Goal: Task Accomplishment & Management: Manage account settings

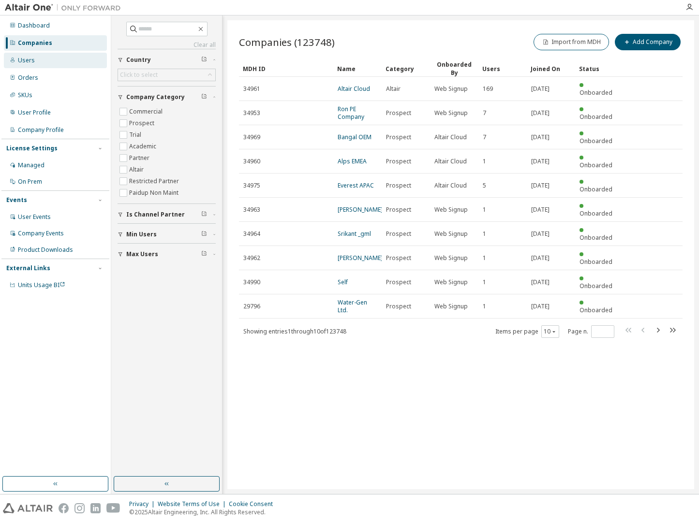
click at [45, 54] on div "Users" at bounding box center [55, 60] width 103 height 15
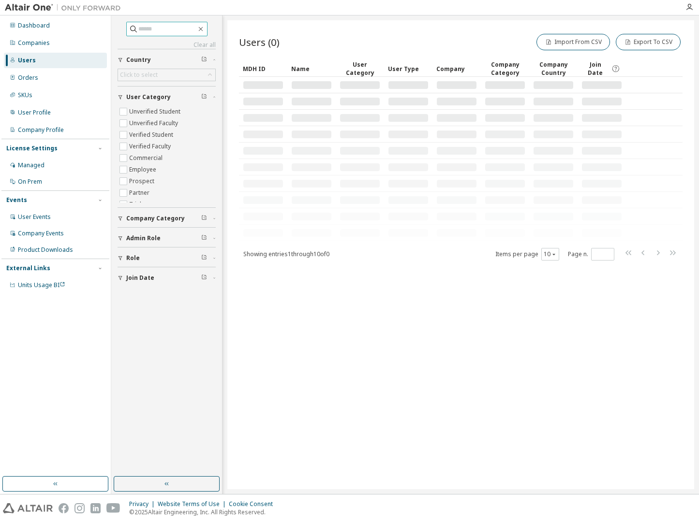
click at [168, 31] on input "text" at bounding box center [167, 29] width 58 height 10
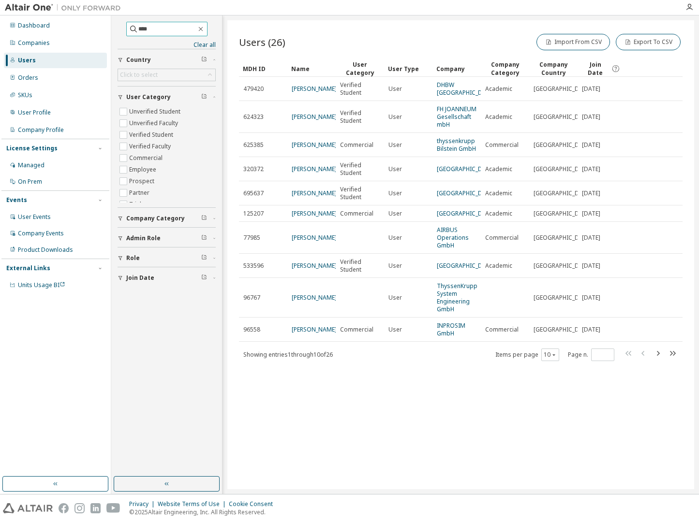
click at [129, 28] on icon at bounding box center [134, 29] width 10 height 10
click at [138, 26] on input "****" at bounding box center [167, 29] width 58 height 10
type input "**********"
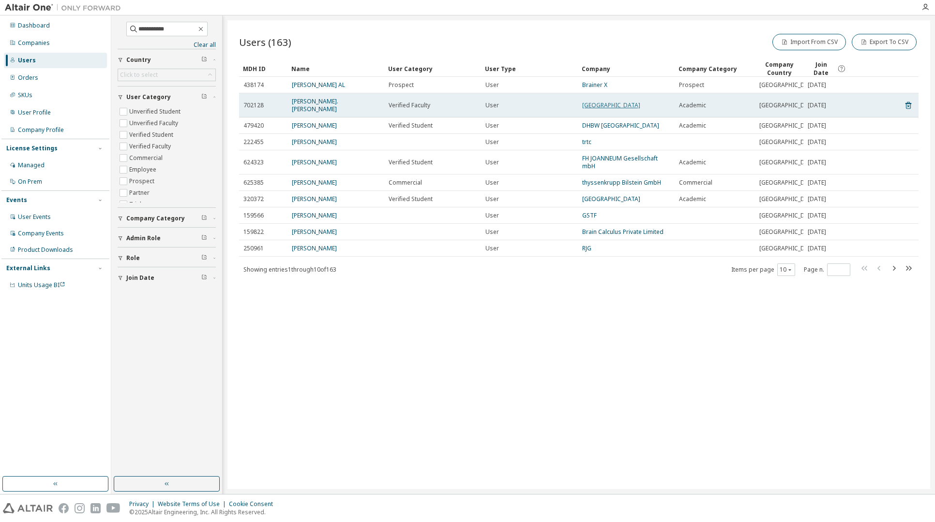
click at [600, 104] on link "Technische Hochschule Nürnberg" at bounding box center [611, 105] width 58 height 8
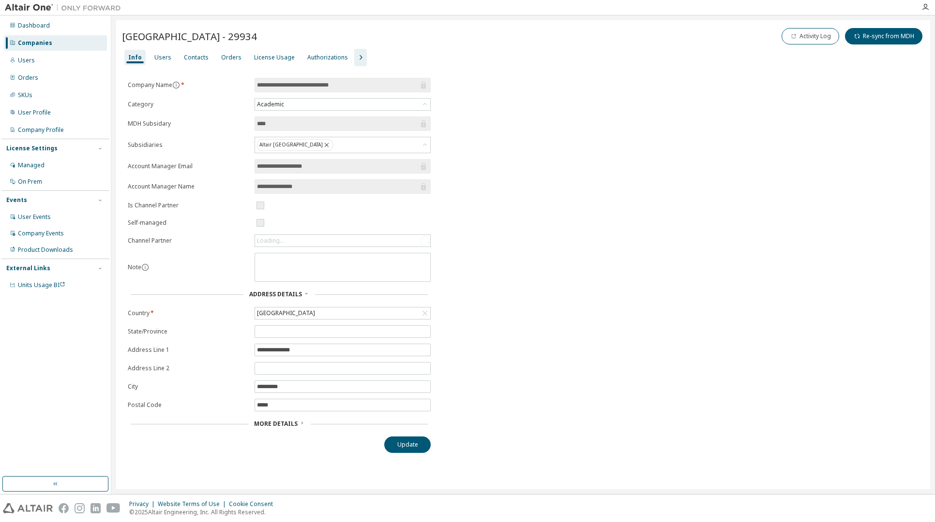
click at [355, 55] on icon "button" at bounding box center [361, 58] width 12 height 12
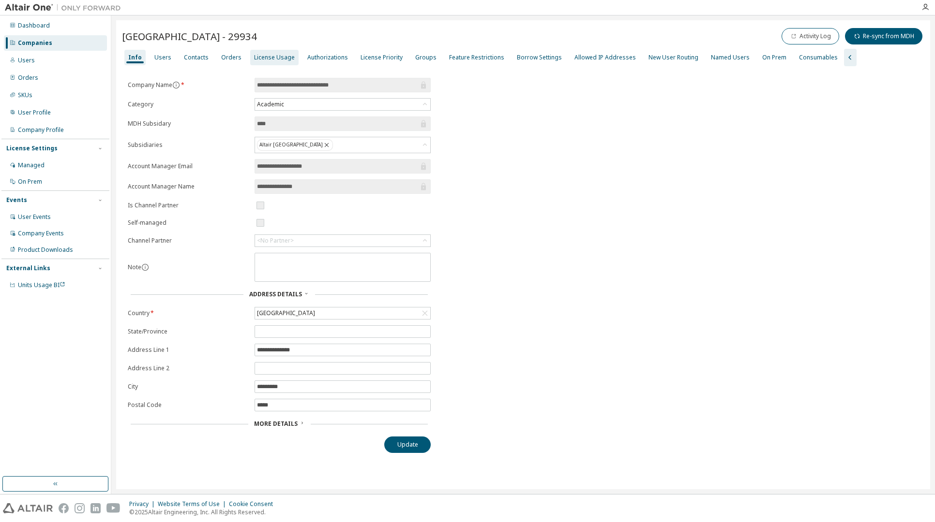
click at [272, 57] on div "License Usage" at bounding box center [274, 58] width 41 height 8
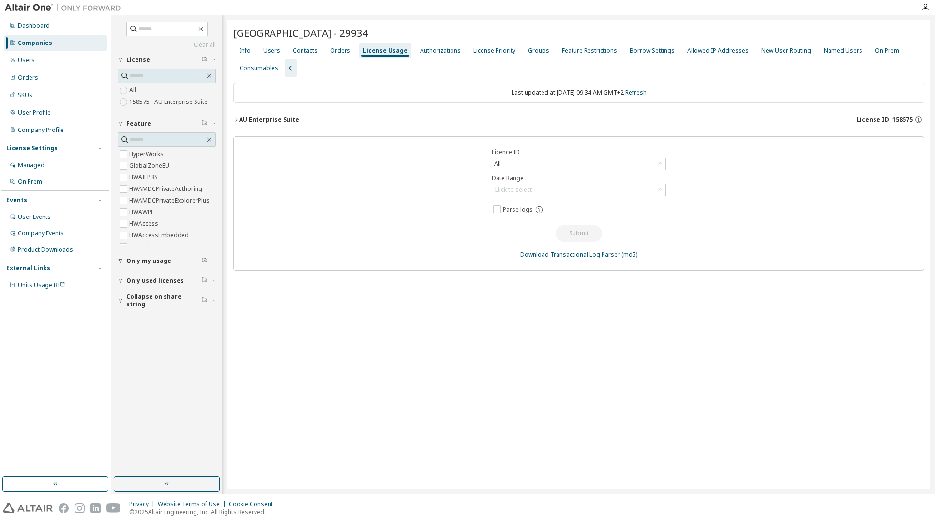
click at [699, 116] on span "License ID: 158575" at bounding box center [884, 120] width 56 height 8
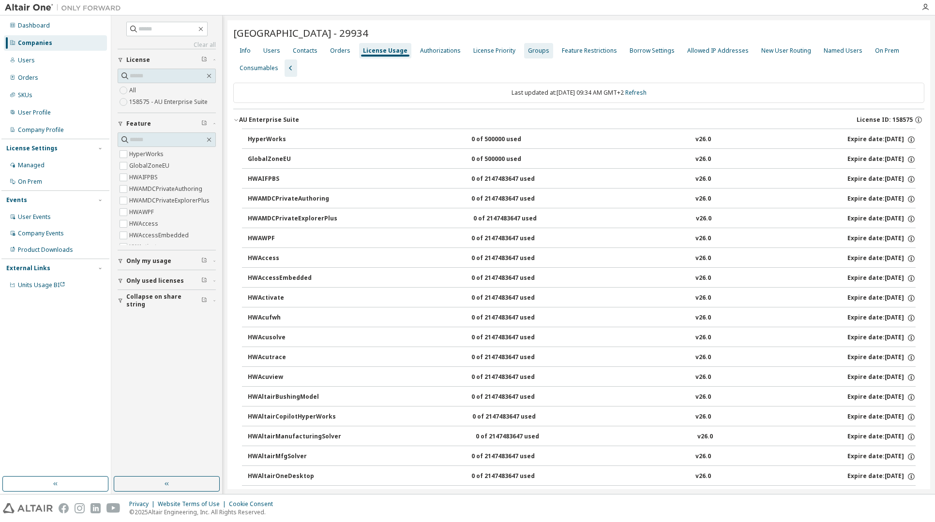
click at [530, 47] on div "Groups" at bounding box center [538, 51] width 21 height 8
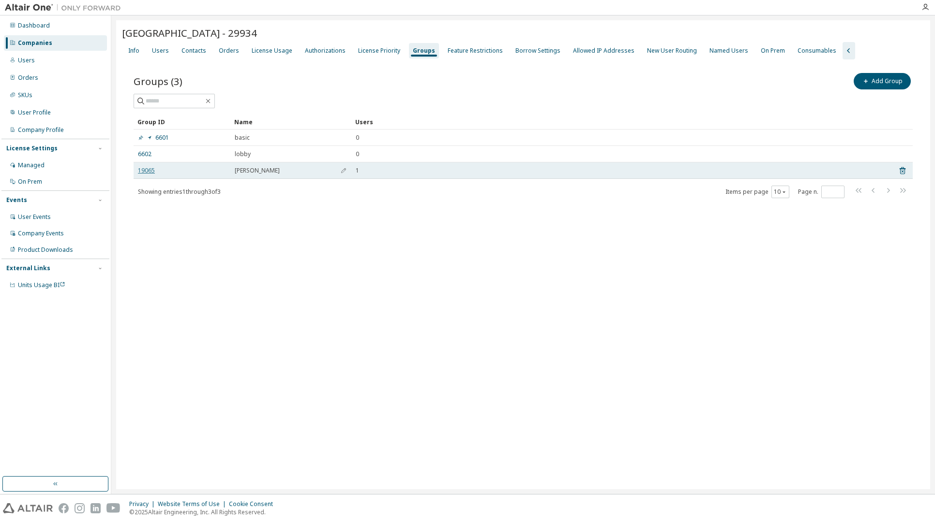
click at [147, 168] on link "19065" at bounding box center [146, 171] width 17 height 8
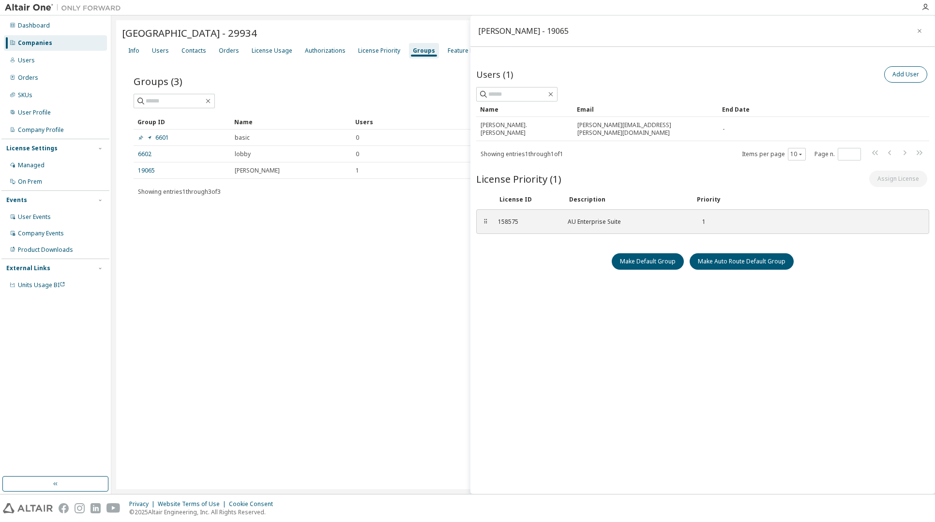
click at [699, 71] on button "Add User" at bounding box center [905, 74] width 43 height 16
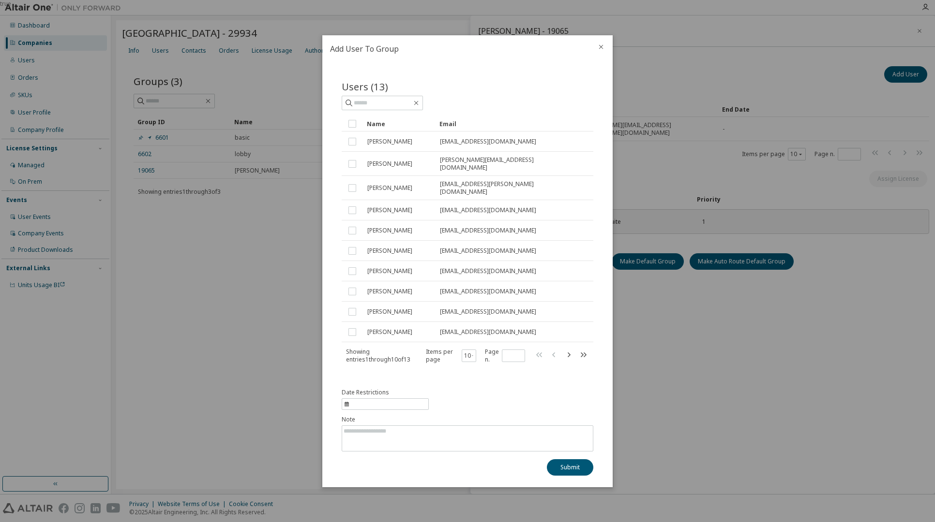
click at [601, 46] on icon "close" at bounding box center [601, 47] width 8 height 8
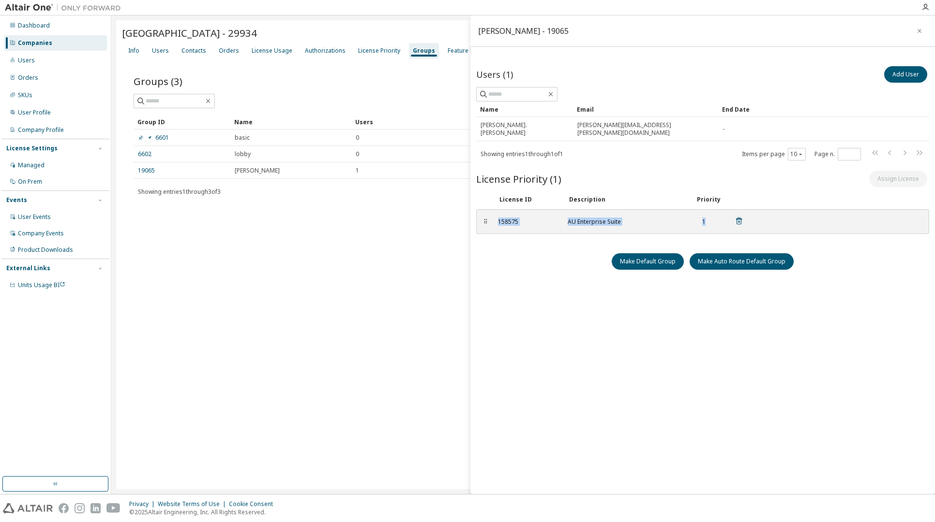
drag, startPoint x: 494, startPoint y: 213, endPoint x: 745, endPoint y: 210, distance: 251.1
click at [699, 210] on div "⠿ 158575 AU Enterprise Suite 1" at bounding box center [702, 221] width 453 height 25
click at [44, 252] on div "Product Downloads" at bounding box center [45, 250] width 55 height 8
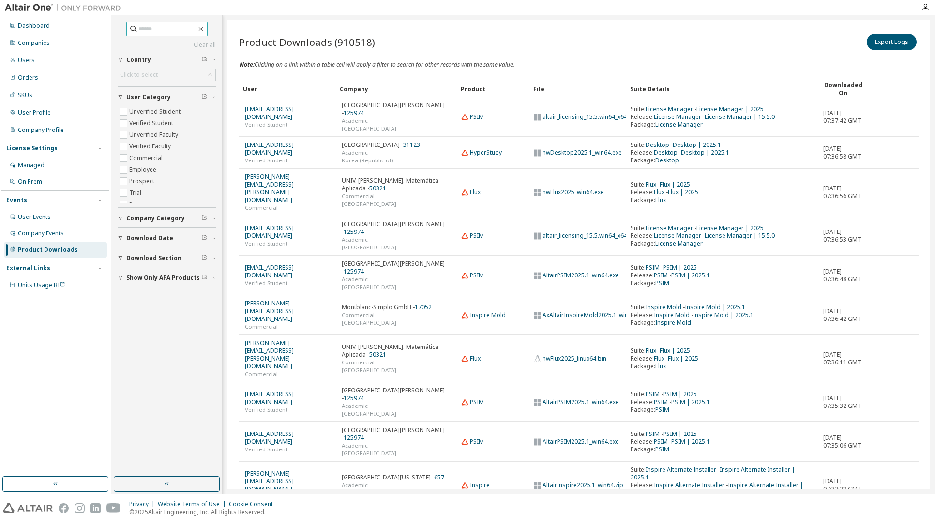
click at [159, 29] on input "text" at bounding box center [167, 29] width 58 height 10
click at [50, 58] on div "Users" at bounding box center [55, 60] width 103 height 15
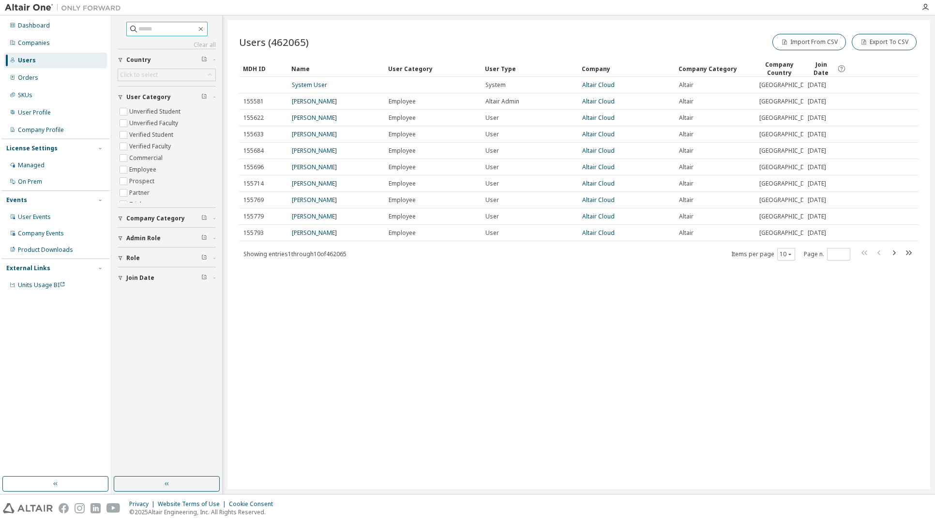
click at [164, 27] on input "text" at bounding box center [167, 29] width 58 height 10
type input "**********"
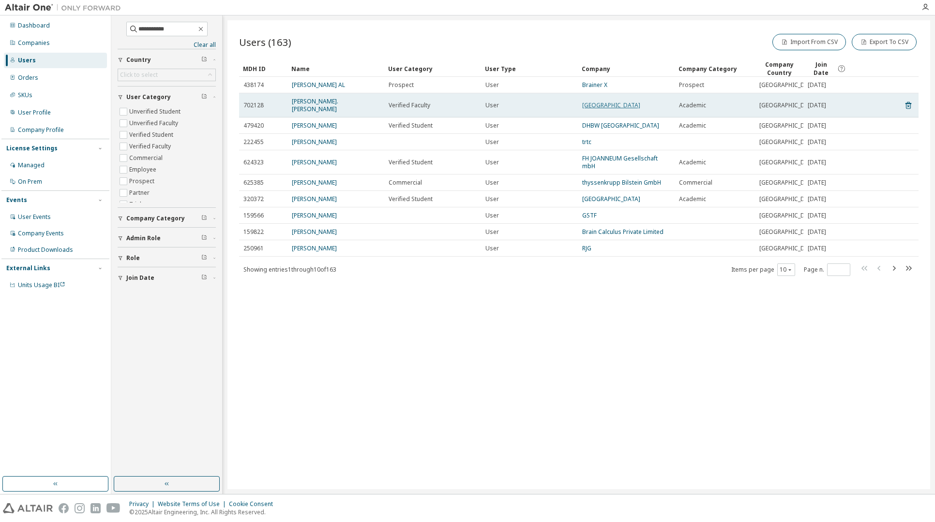
click at [601, 101] on link "Technische Hochschule Nürnberg" at bounding box center [611, 105] width 58 height 8
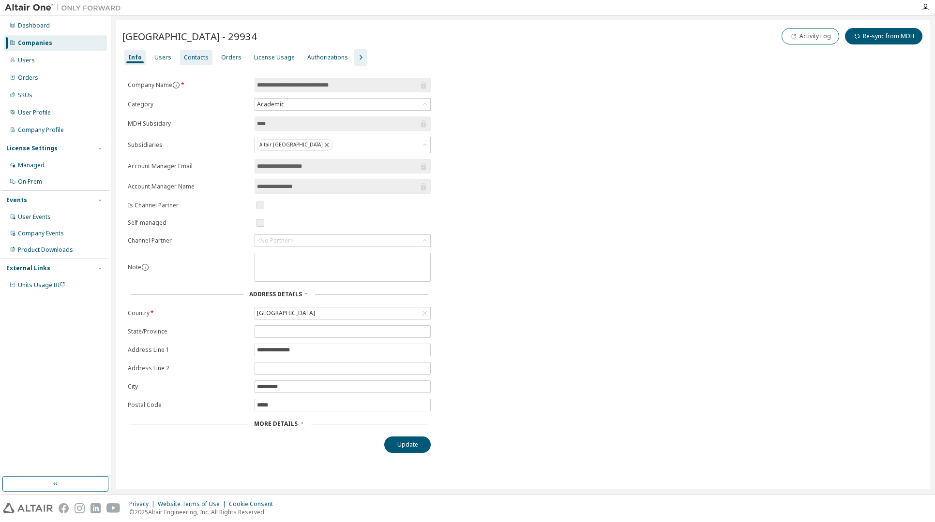
click at [195, 55] on div "Contacts" at bounding box center [196, 58] width 25 height 8
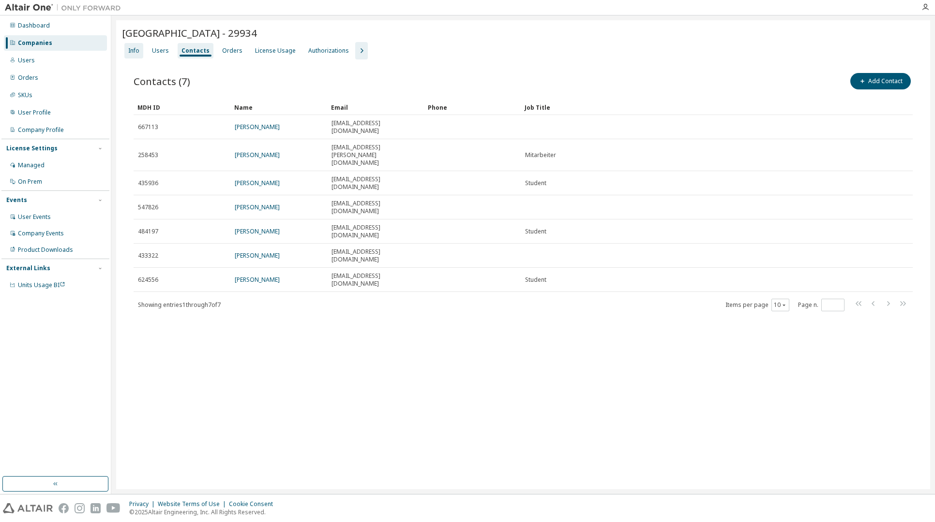
click at [133, 45] on div "Info" at bounding box center [133, 50] width 19 height 15
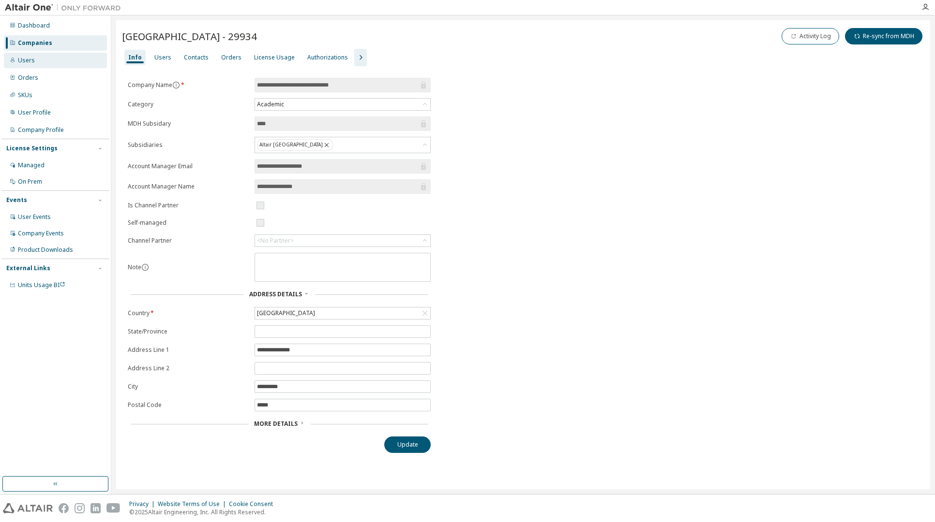
click at [50, 60] on div "Users" at bounding box center [55, 60] width 103 height 15
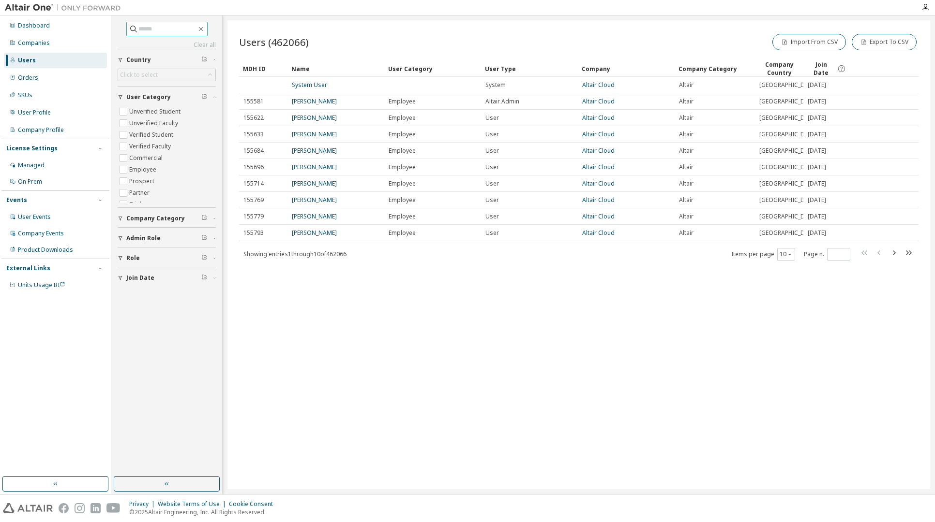
click at [157, 32] on input "text" at bounding box center [167, 29] width 58 height 10
type input "**********"
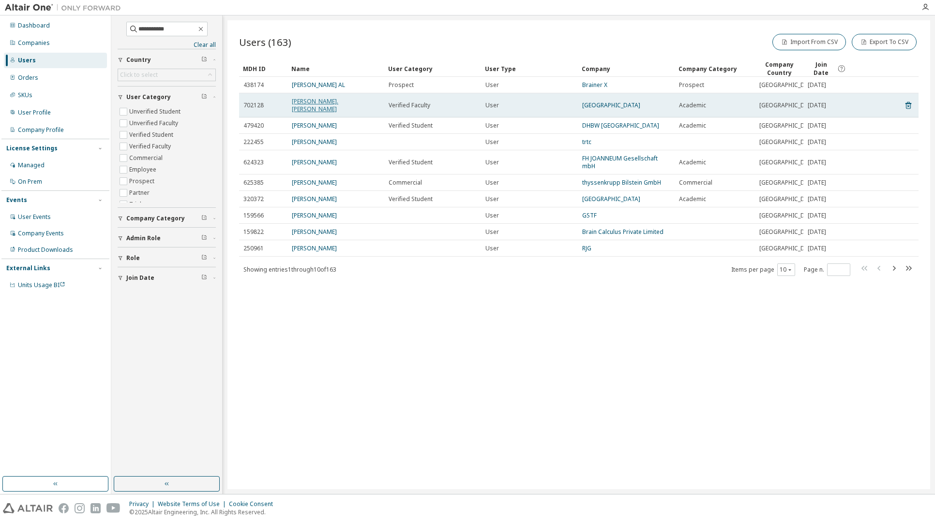
click at [320, 103] on link "Rainer Prof. Dr. Groß" at bounding box center [315, 105] width 46 height 16
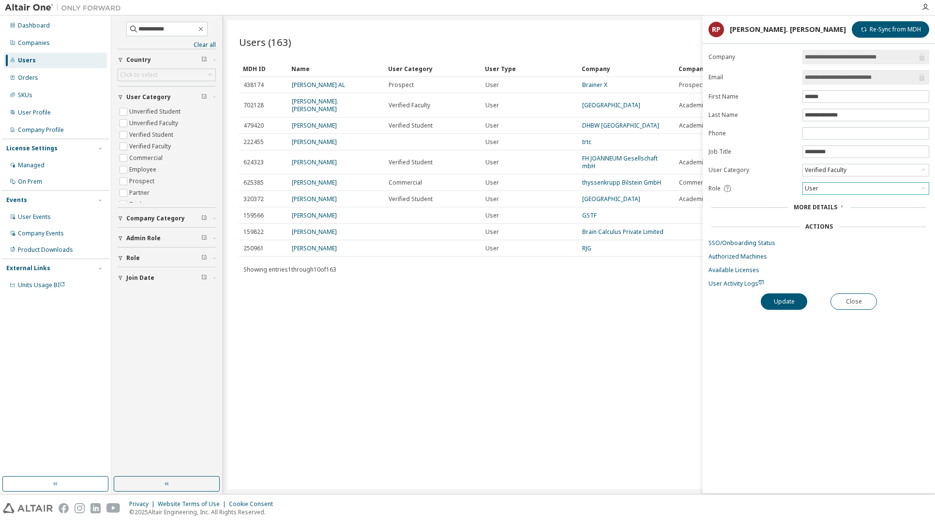
click at [699, 188] on div "User" at bounding box center [866, 189] width 126 height 12
click at [699, 201] on li "Admin" at bounding box center [865, 203] width 124 height 13
click at [699, 300] on button "Update" at bounding box center [783, 302] width 46 height 16
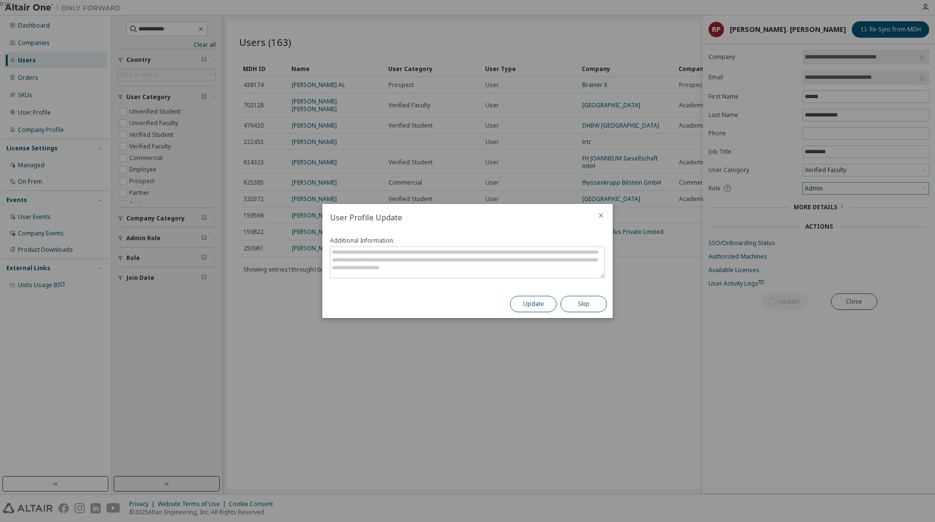
click at [533, 301] on button "Update" at bounding box center [533, 304] width 46 height 16
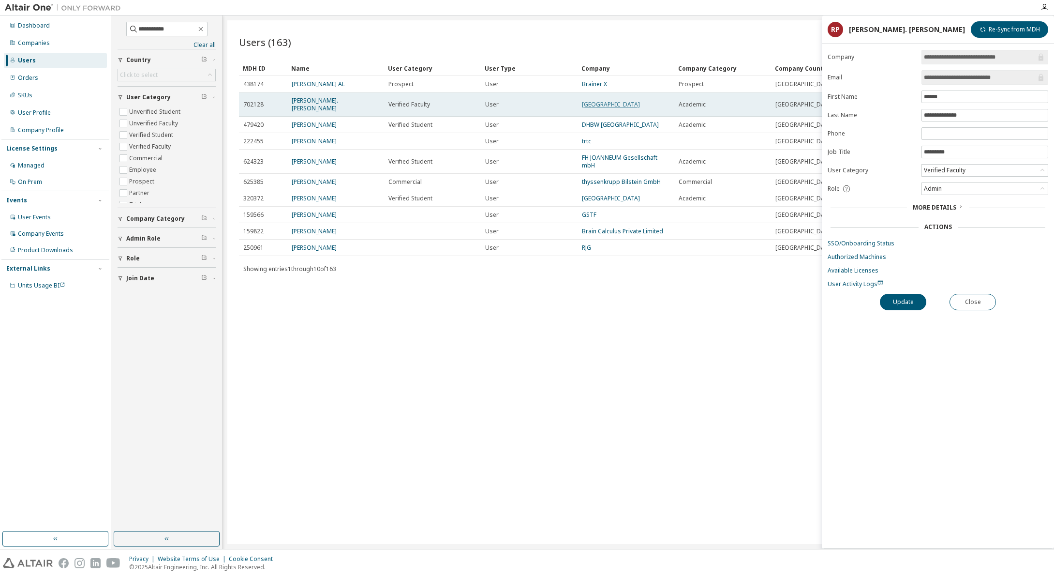
click at [603, 104] on link "Technische Hochschule Nürnberg" at bounding box center [611, 104] width 58 height 8
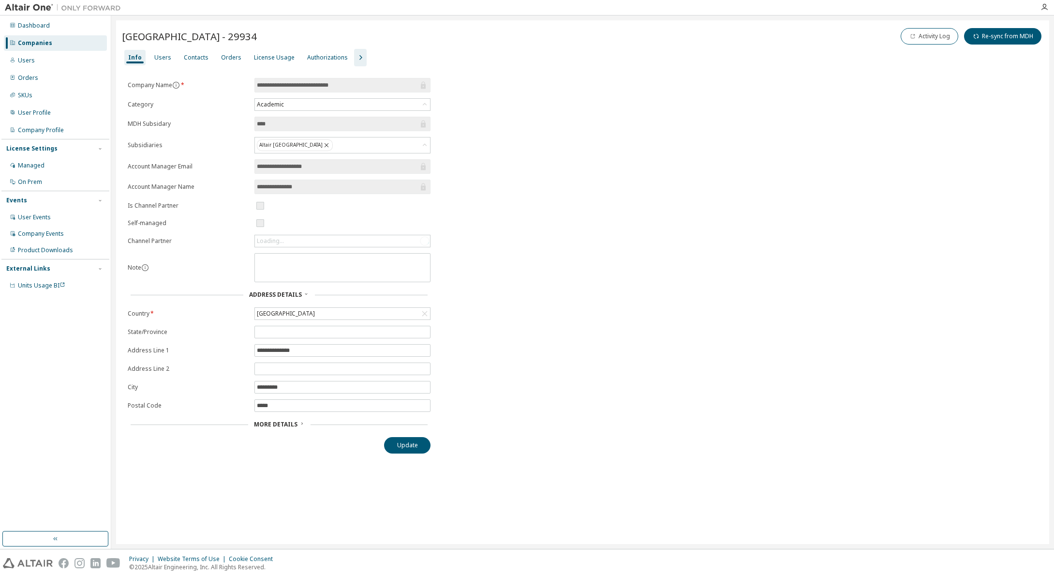
click at [359, 56] on icon "button" at bounding box center [360, 57] width 3 height 5
click at [417, 55] on div "Groups" at bounding box center [425, 58] width 21 height 8
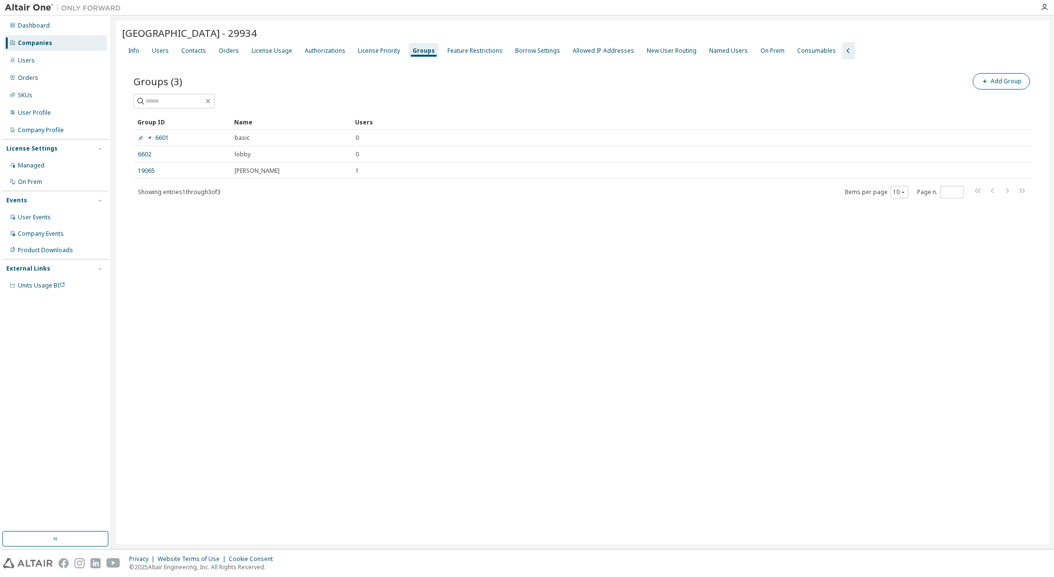
click at [699, 78] on button "Add Group" at bounding box center [1001, 81] width 57 height 16
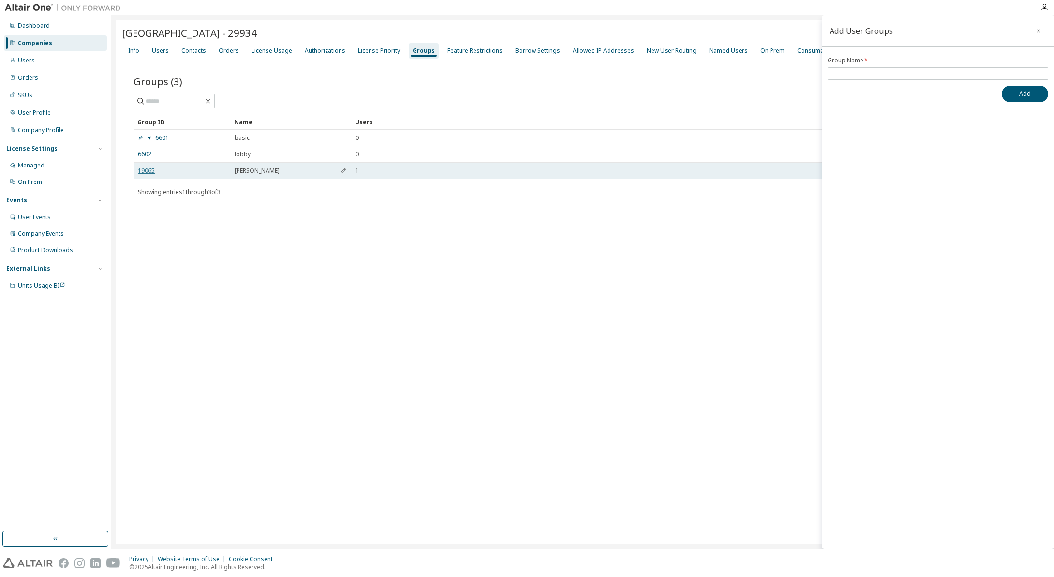
click at [148, 169] on link "19065" at bounding box center [146, 171] width 17 height 8
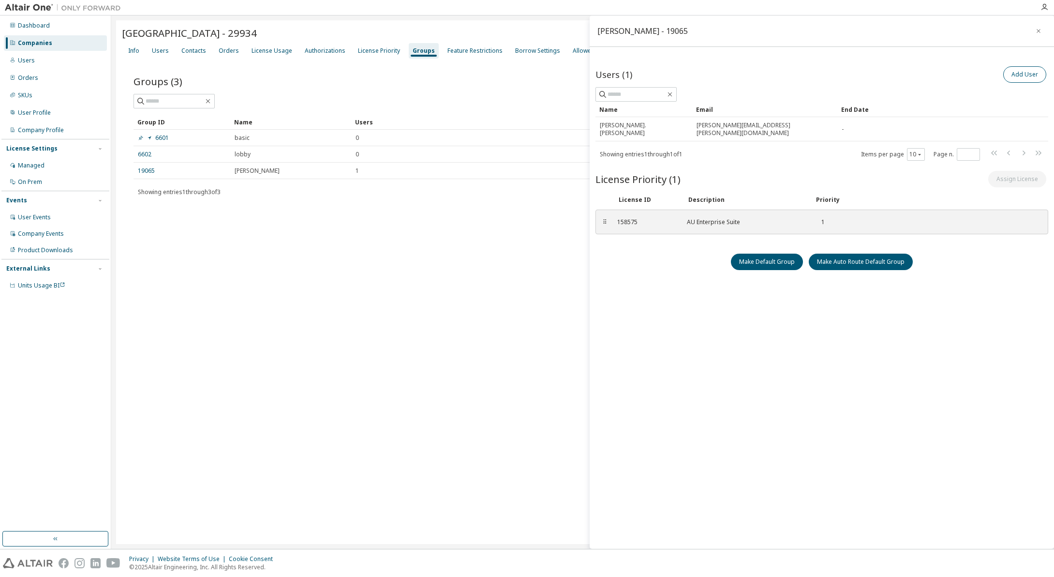
click at [699, 73] on button "Add User" at bounding box center [1024, 74] width 43 height 16
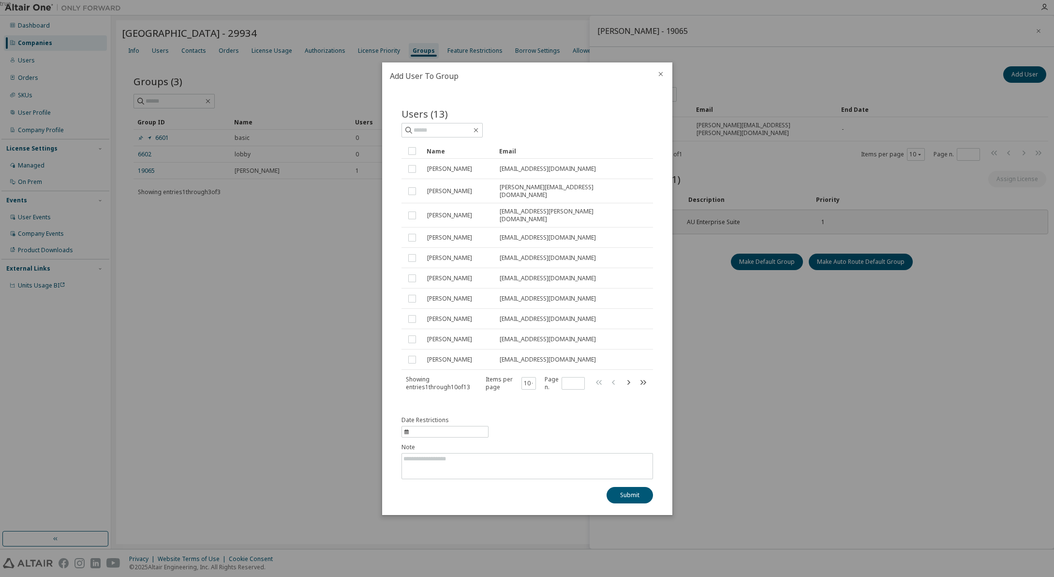
click at [699, 479] on div "true" at bounding box center [527, 288] width 1054 height 577
click at [660, 74] on icon "close" at bounding box center [661, 74] width 8 height 8
